Goal: Check status: Check status

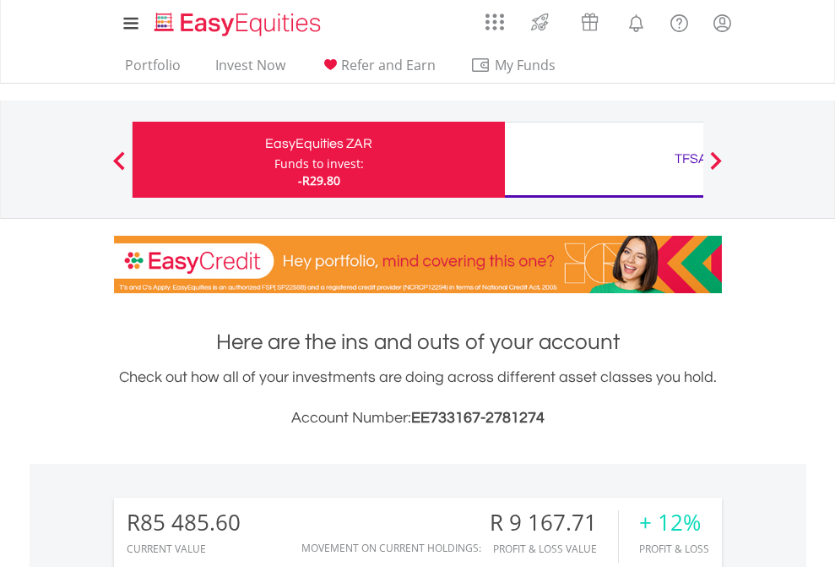
scroll to position [162, 265]
click at [274, 160] on div "Funds to invest:" at bounding box center [319, 163] width 90 height 17
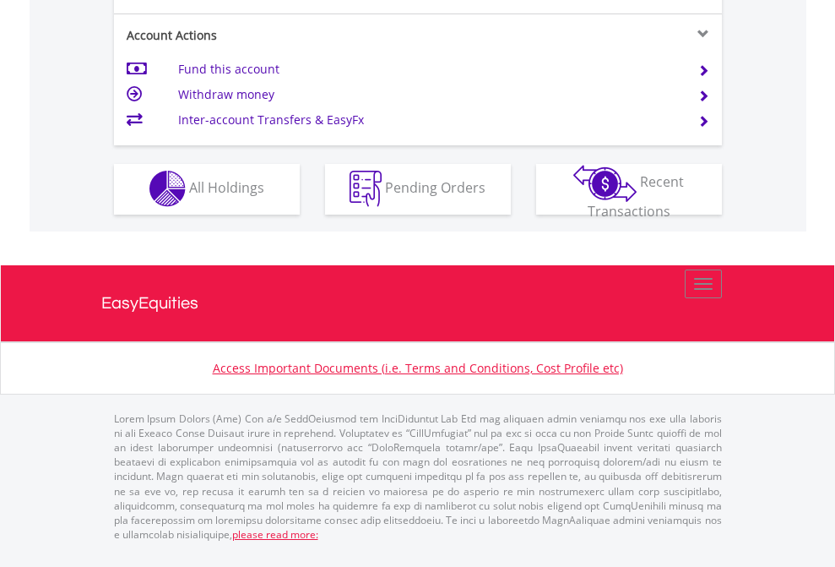
scroll to position [1579, 0]
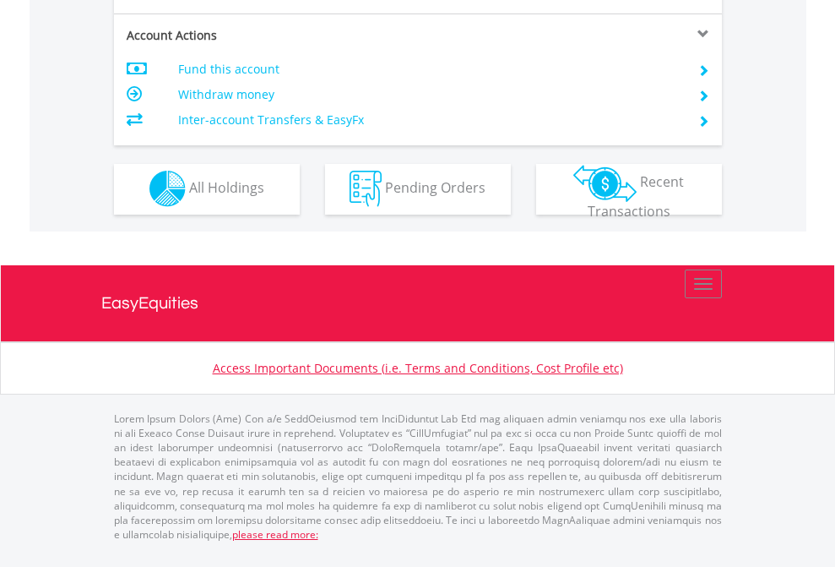
scroll to position [1579, 0]
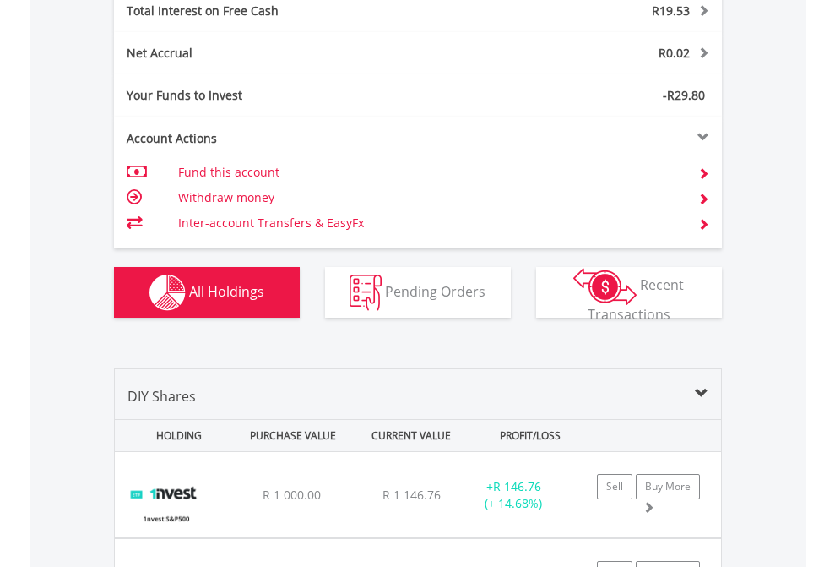
scroll to position [1946, 0]
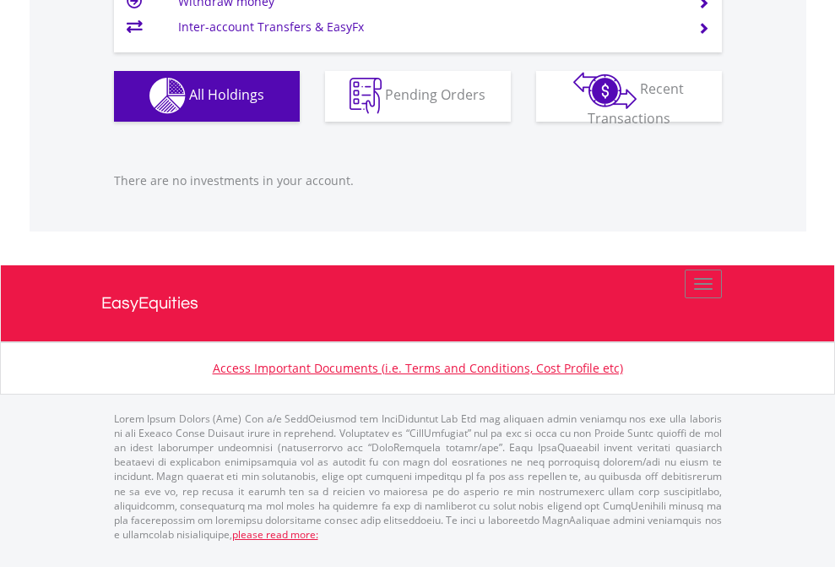
scroll to position [162, 265]
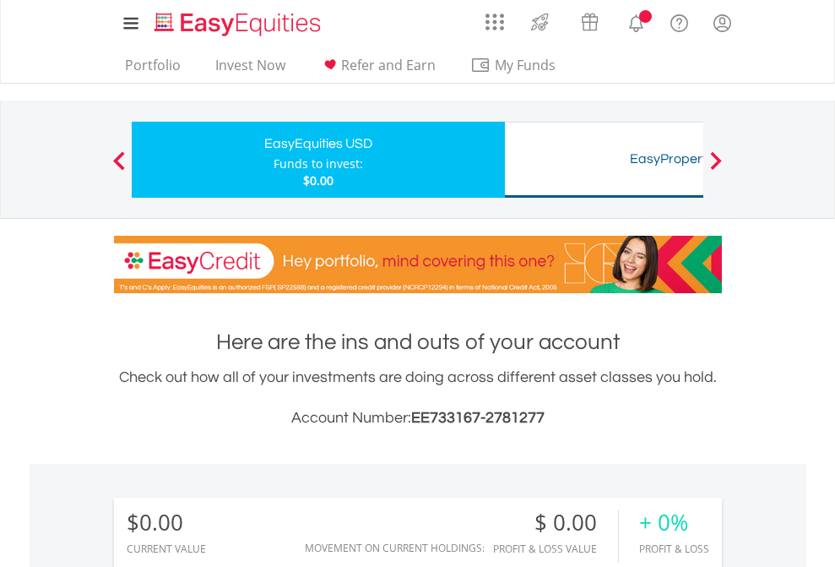
scroll to position [162, 265]
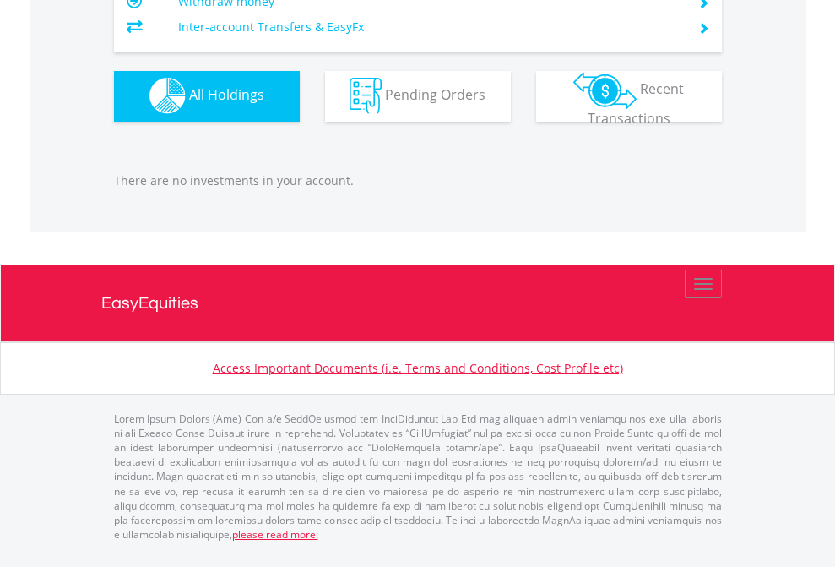
scroll to position [1672, 0]
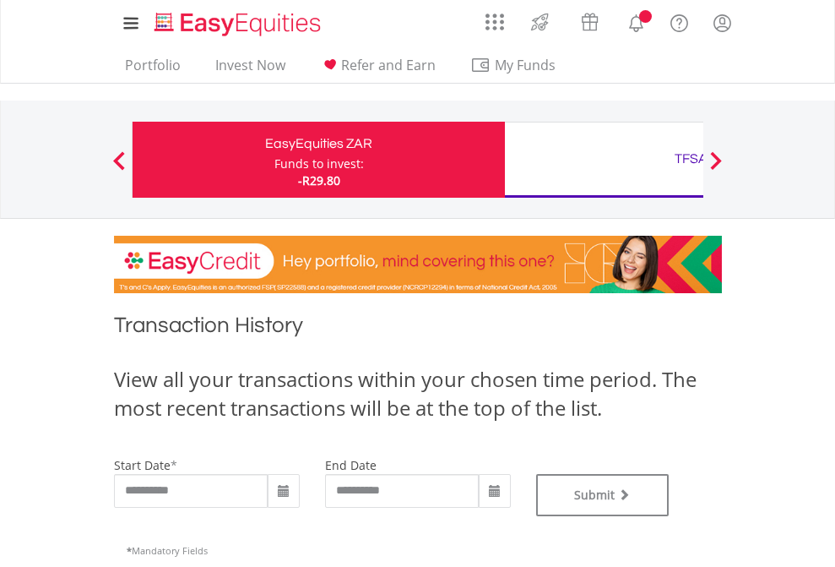
type input "**********"
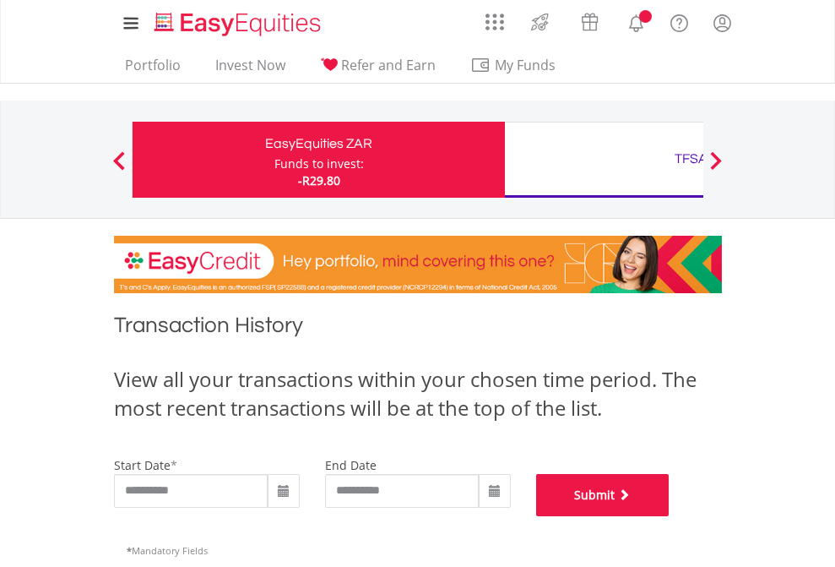
click at [670, 516] on button "Submit" at bounding box center [602, 495] width 133 height 42
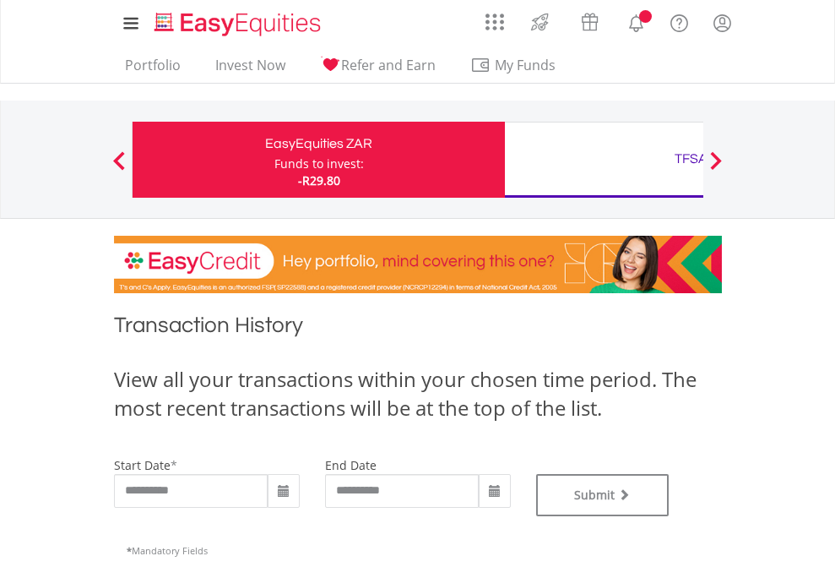
click at [604, 160] on div "TFSA" at bounding box center [691, 159] width 352 height 24
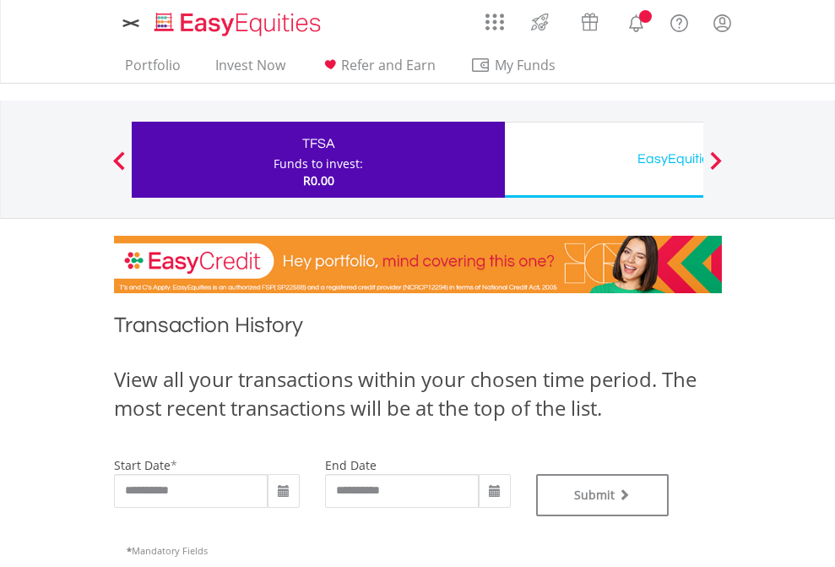
type input "**********"
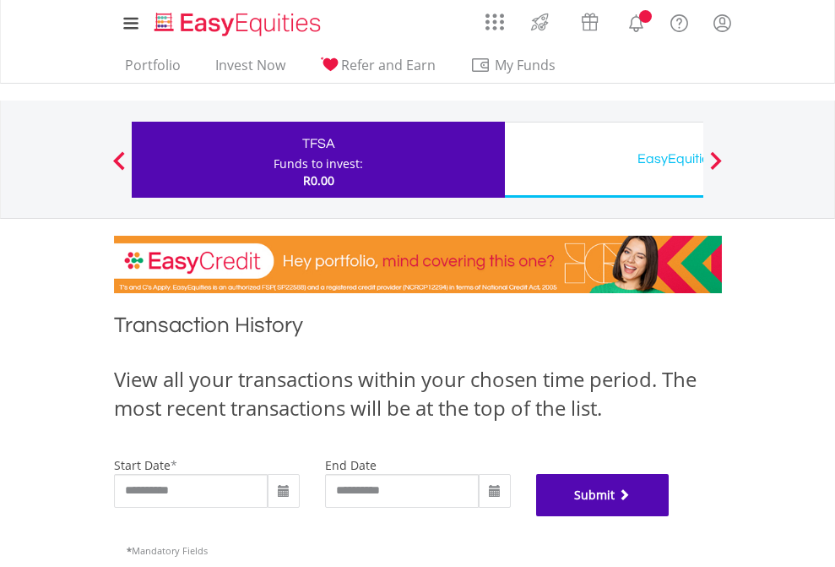
click at [670, 516] on button "Submit" at bounding box center [602, 495] width 133 height 42
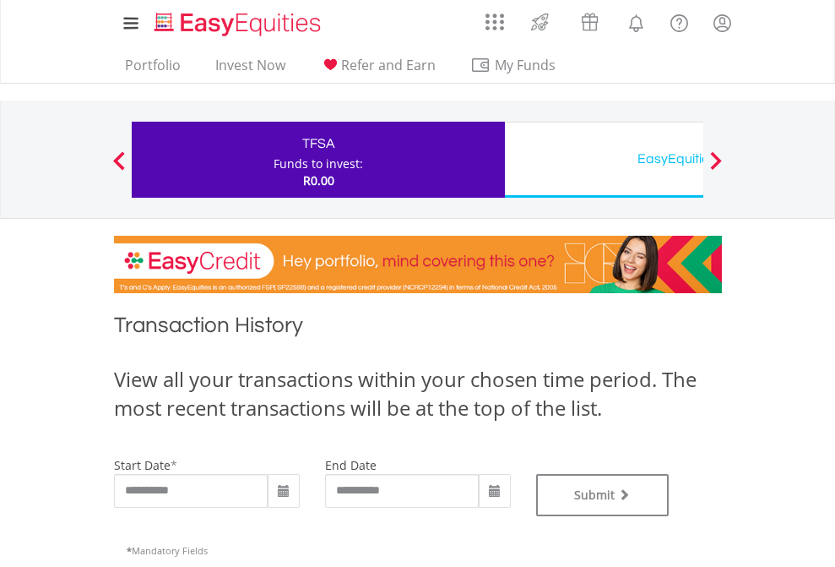
click at [604, 160] on div "EasyEquities USD" at bounding box center [691, 159] width 352 height 24
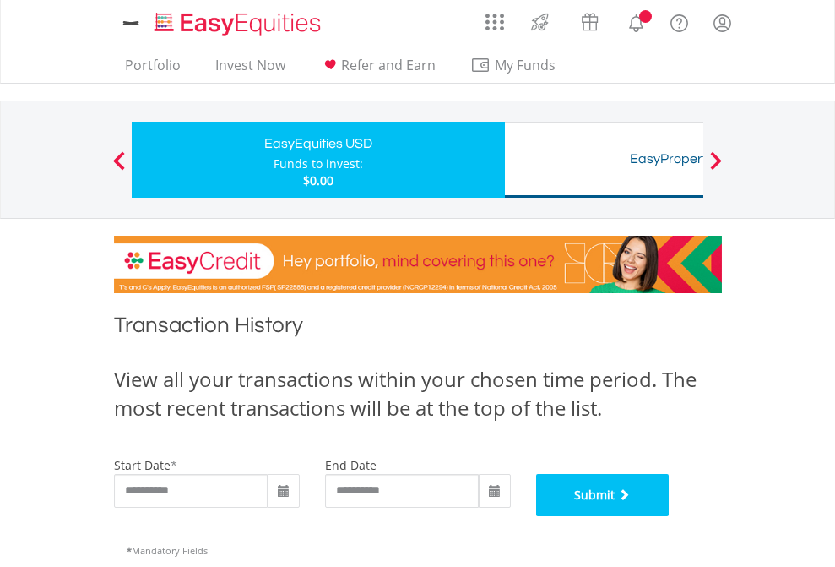
click at [670, 516] on button "Submit" at bounding box center [602, 495] width 133 height 42
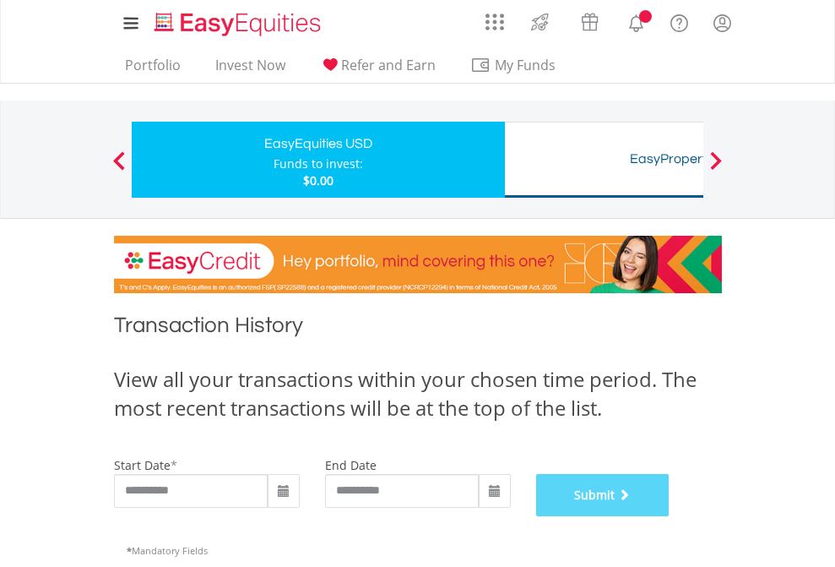
scroll to position [685, 0]
